Goal: Find specific page/section: Find specific page/section

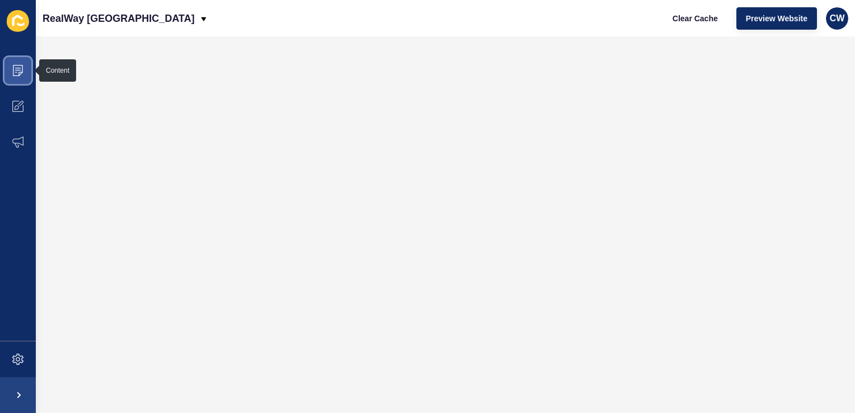
click at [15, 68] on icon at bounding box center [18, 68] width 6 height 1
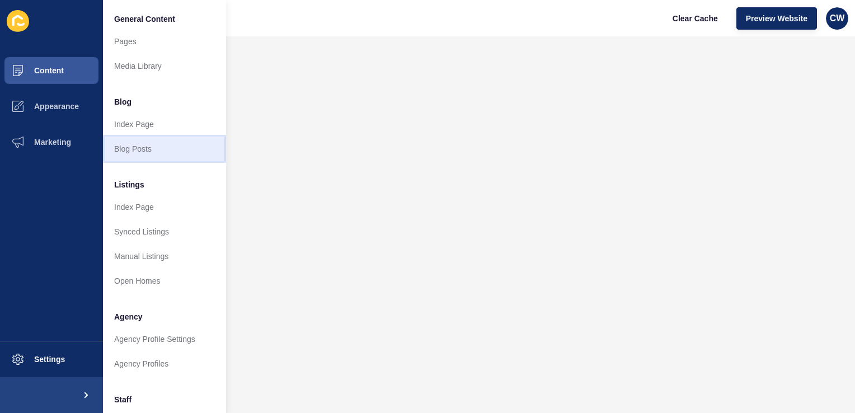
click at [152, 159] on link "Blog Posts" at bounding box center [164, 148] width 123 height 25
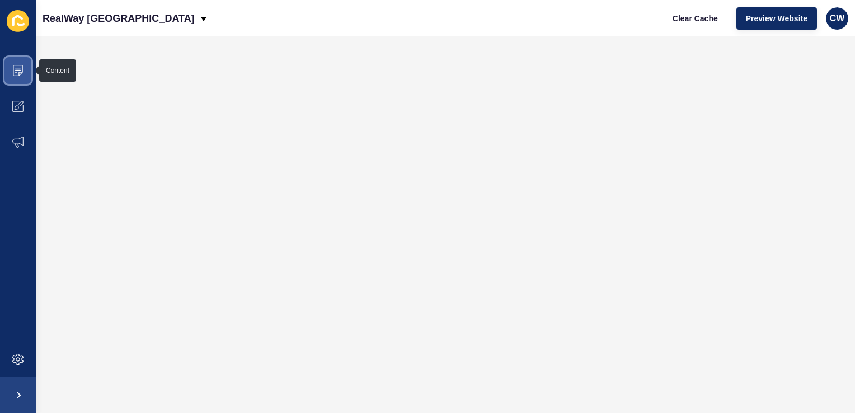
click at [16, 70] on icon at bounding box center [18, 70] width 6 height 1
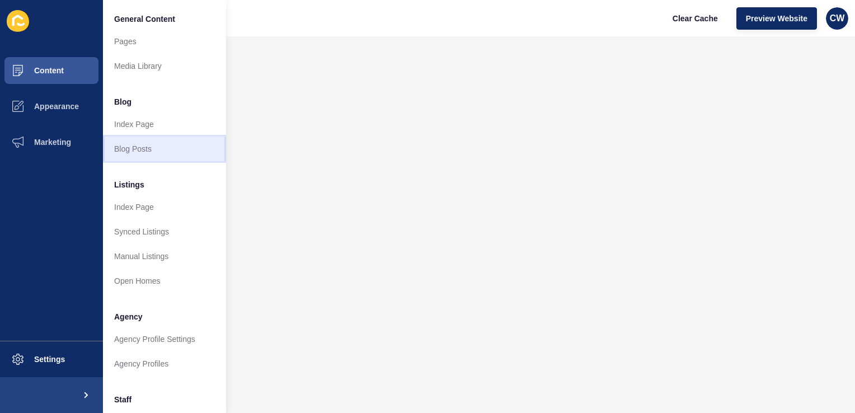
click at [132, 147] on link "Blog Posts" at bounding box center [164, 148] width 123 height 25
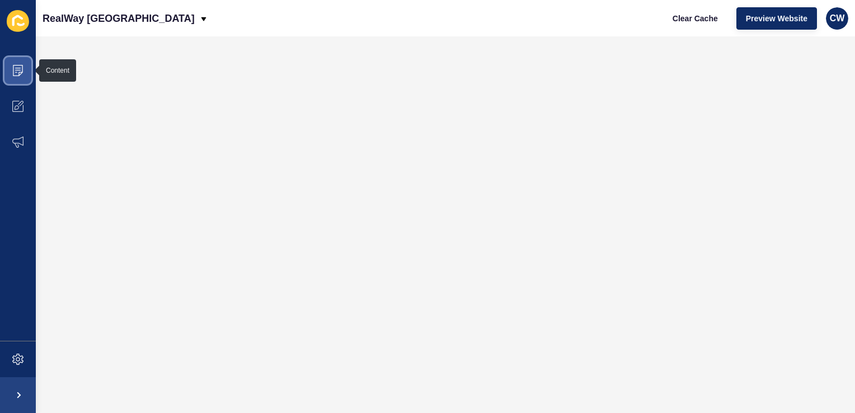
click at [18, 68] on icon at bounding box center [17, 70] width 11 height 11
click at [13, 70] on icon at bounding box center [18, 70] width 10 height 11
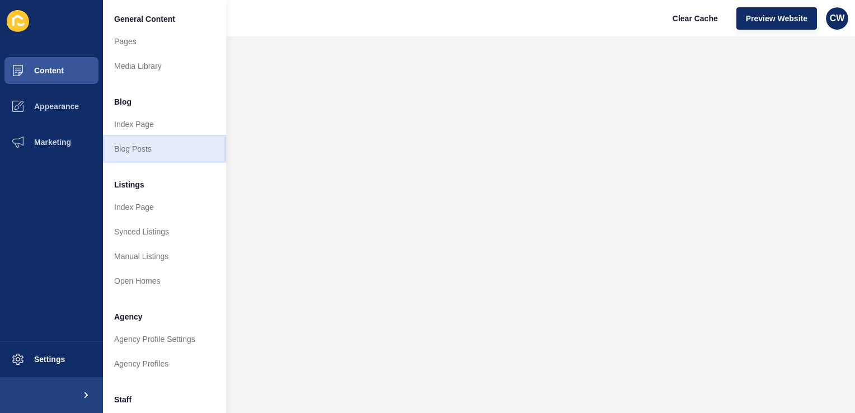
click at [168, 157] on link "Blog Posts" at bounding box center [164, 148] width 123 height 25
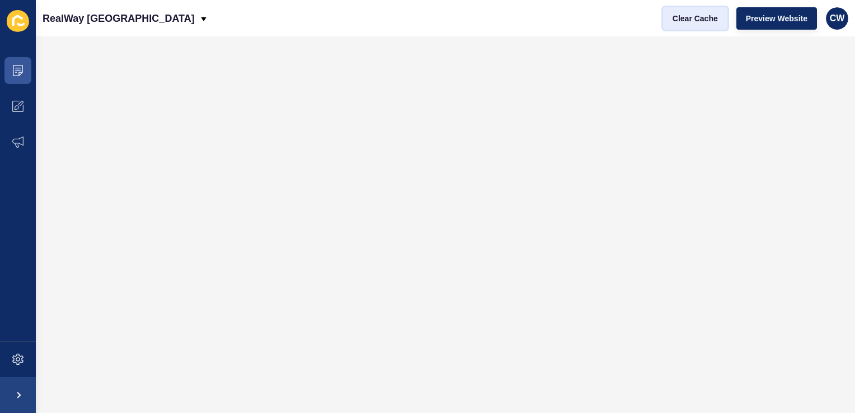
click at [685, 17] on span "Clear Cache" at bounding box center [694, 18] width 45 height 11
click at [701, 21] on span "Clear Cache" at bounding box center [694, 18] width 45 height 11
click at [691, 15] on span "Clear Cache" at bounding box center [694, 18] width 45 height 11
click at [704, 19] on span "Clear Cache" at bounding box center [694, 18] width 45 height 11
click at [708, 17] on span "Clear Cache" at bounding box center [694, 18] width 45 height 11
